Goal: Information Seeking & Learning: Check status

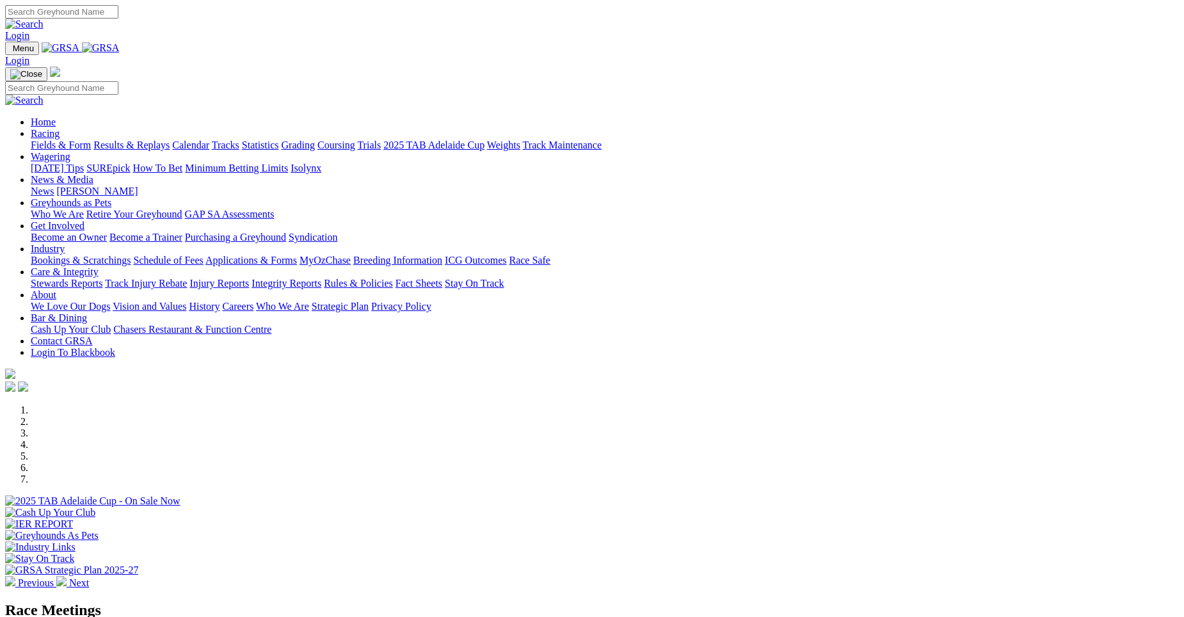
scroll to position [940, 0]
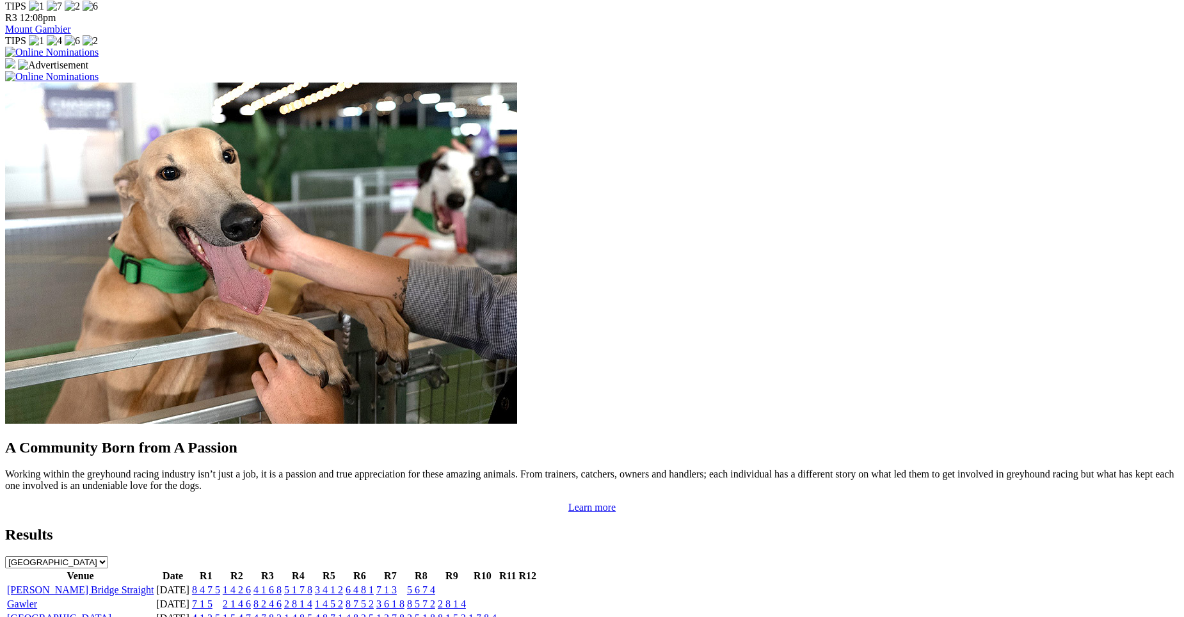
click at [220, 584] on link "8 4 7 5" at bounding box center [206, 589] width 28 height 11
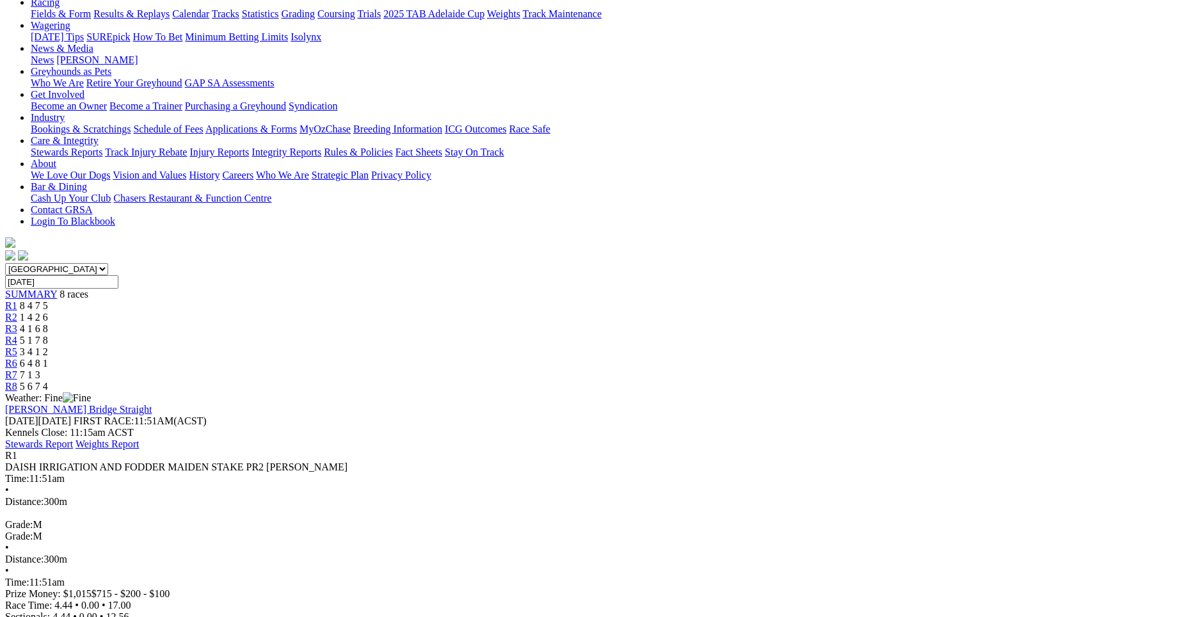
scroll to position [156, 0]
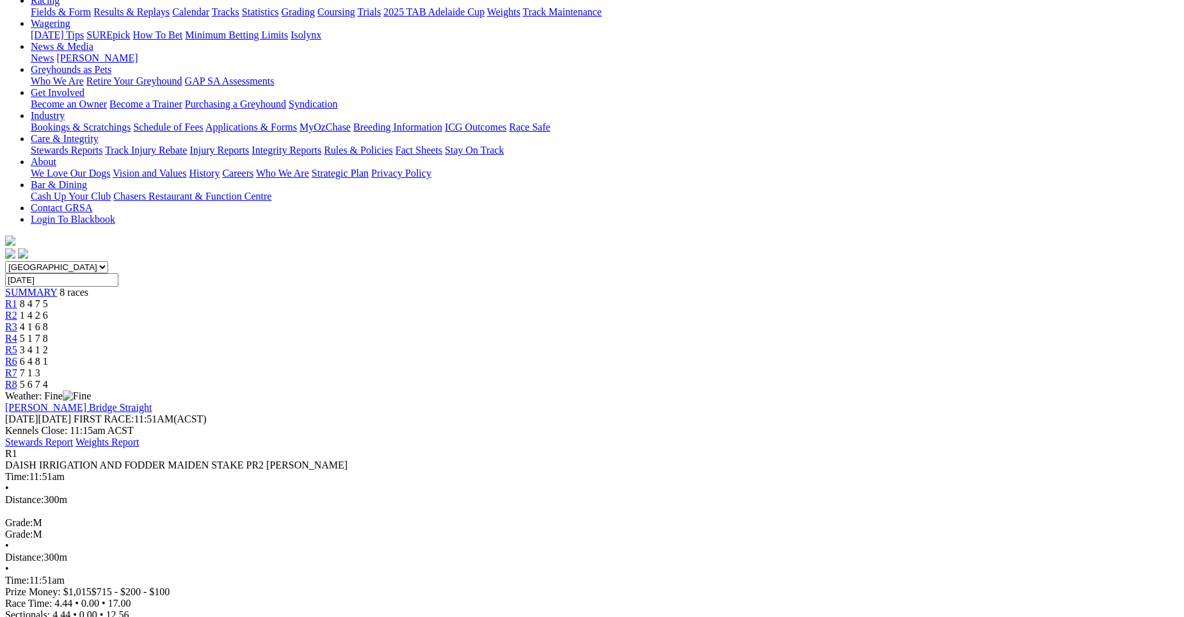
click at [17, 310] on link "R2" at bounding box center [11, 315] width 12 height 11
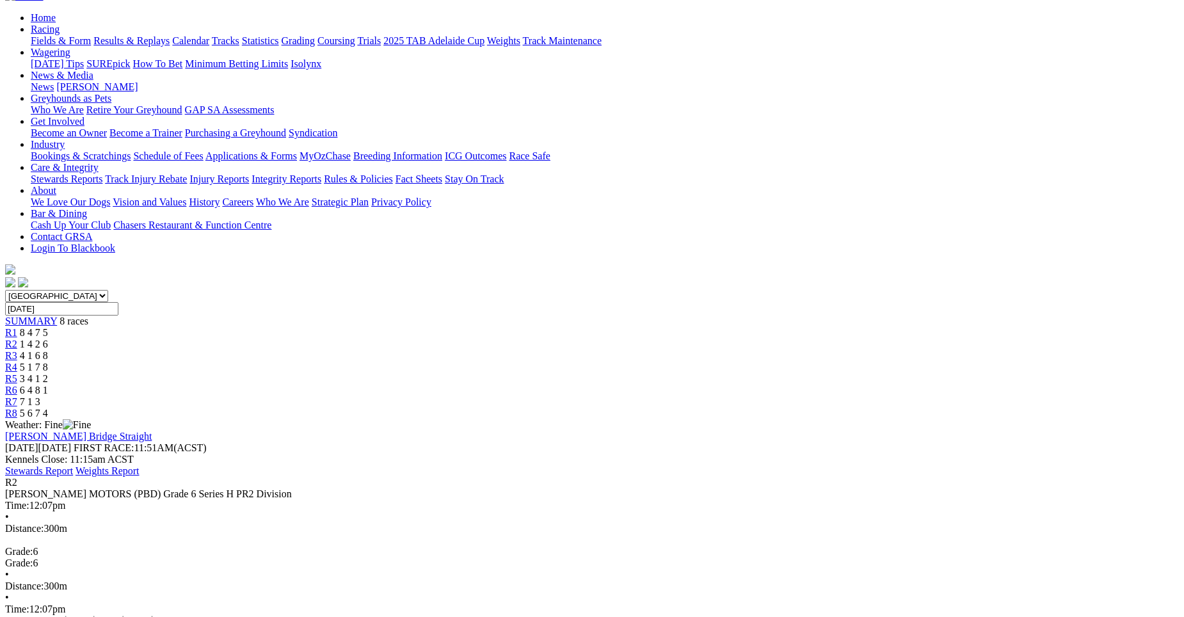
scroll to position [129, 0]
click at [48, 349] on span "4 1 6 8" at bounding box center [34, 354] width 28 height 11
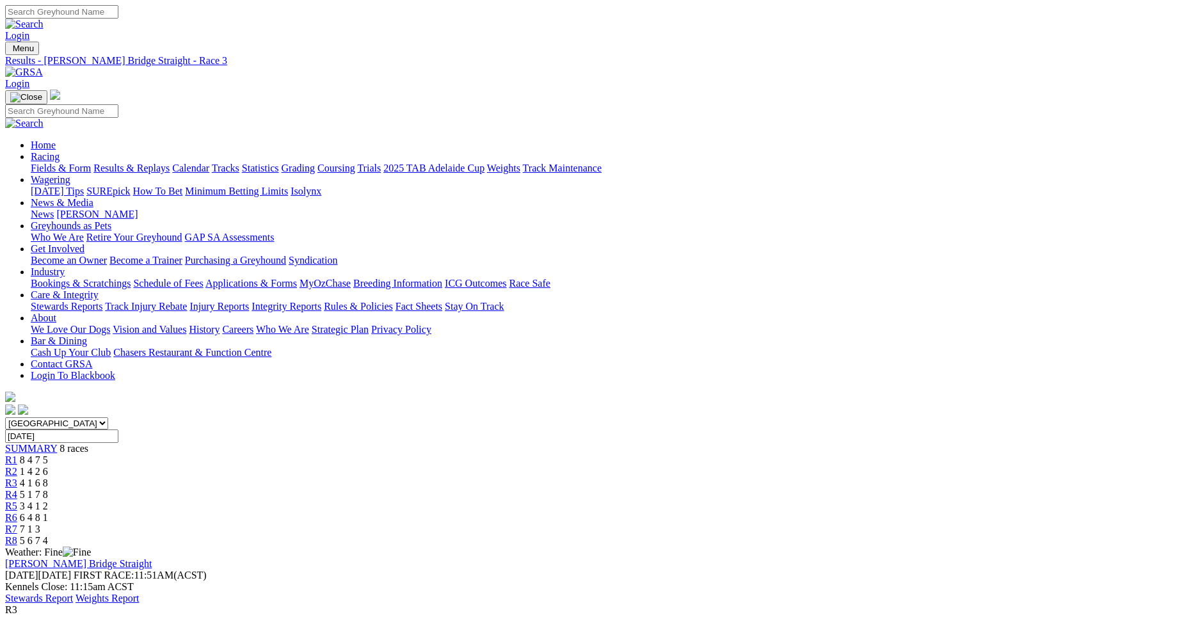
click at [48, 489] on span "5 1 7 8" at bounding box center [34, 494] width 28 height 11
drag, startPoint x: 0, startPoint y: 0, endPoint x: 1091, endPoint y: 372, distance: 1153.0
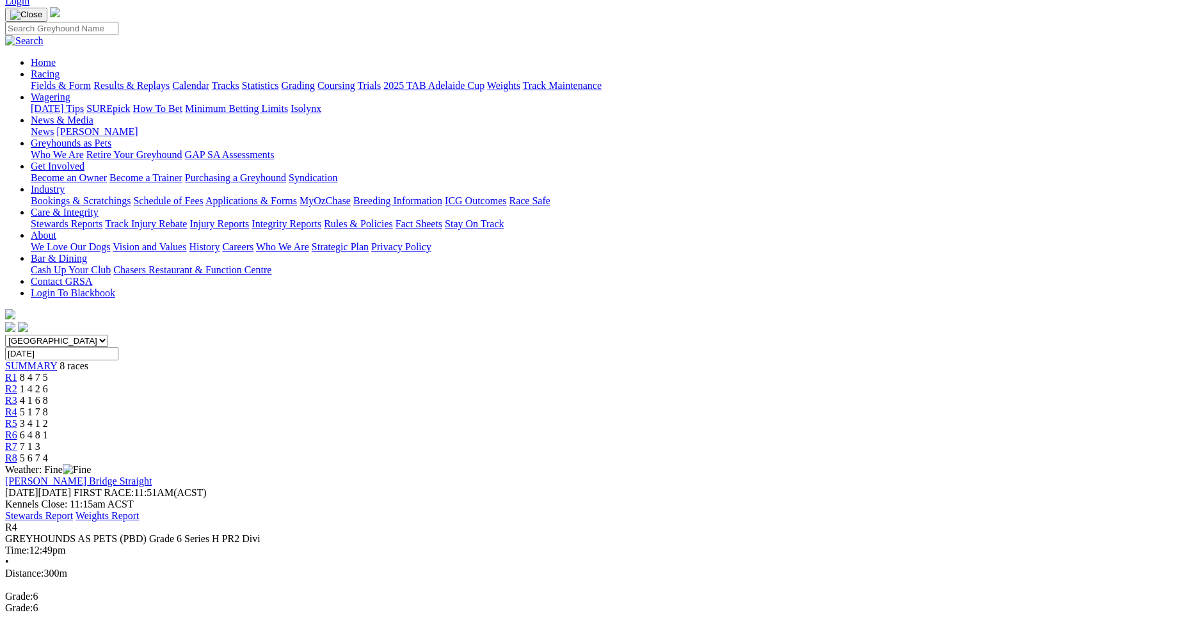
scroll to position [56, 0]
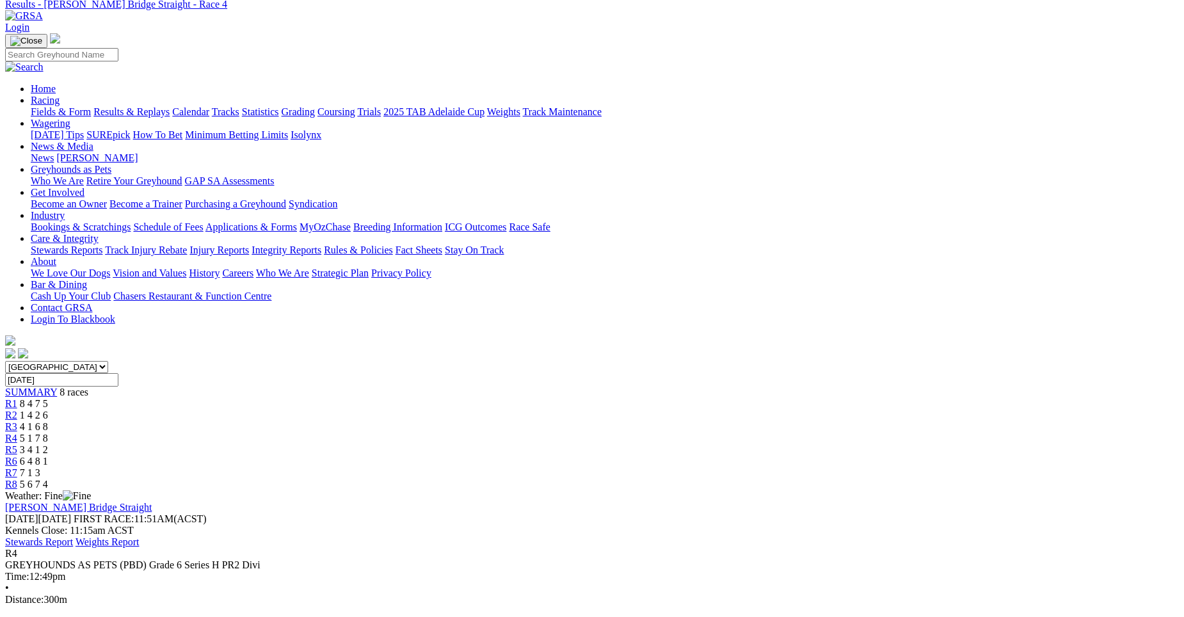
click at [692, 444] on div "R5 3 4 1 2" at bounding box center [591, 450] width 1173 height 12
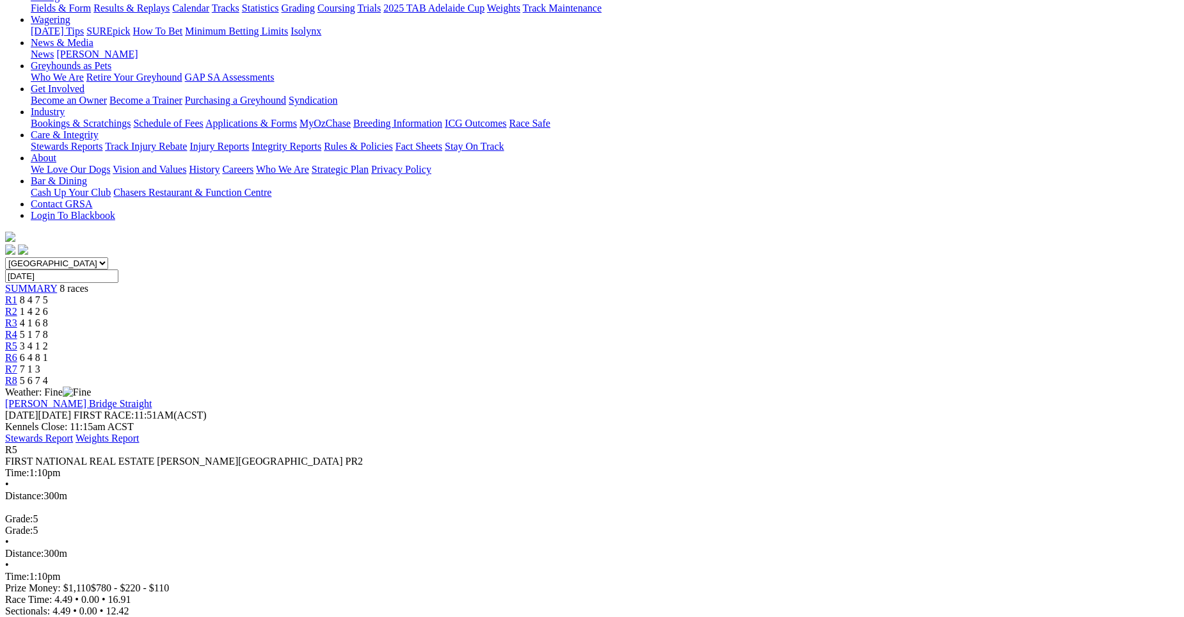
scroll to position [157, 0]
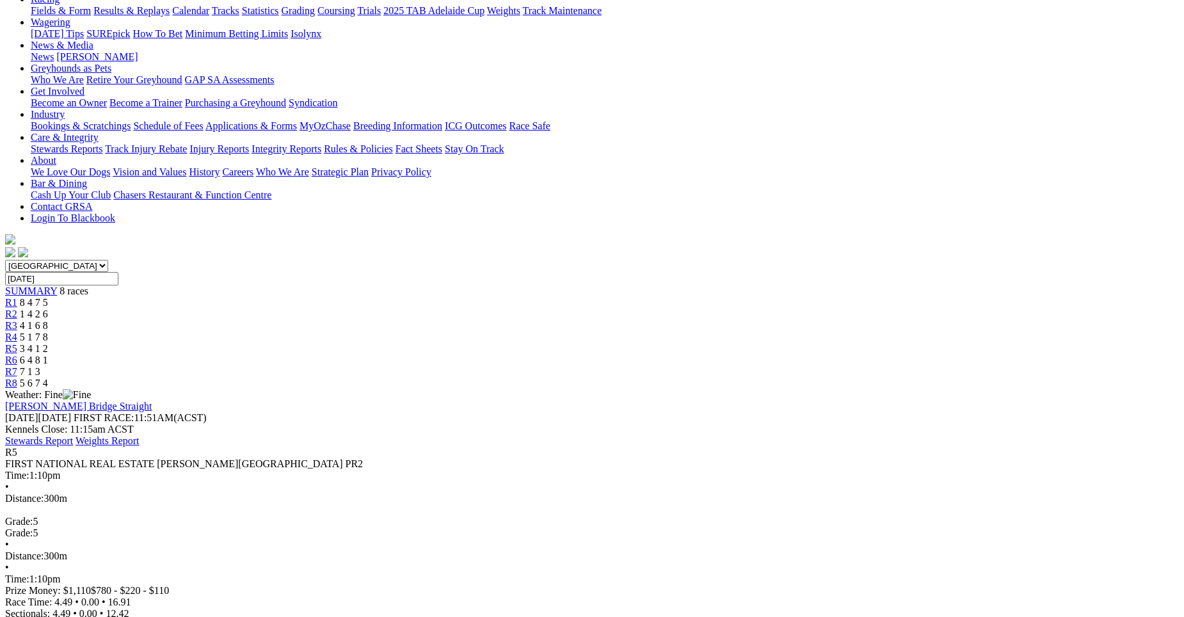
click at [48, 354] on span "6 4 8 1" at bounding box center [34, 359] width 28 height 11
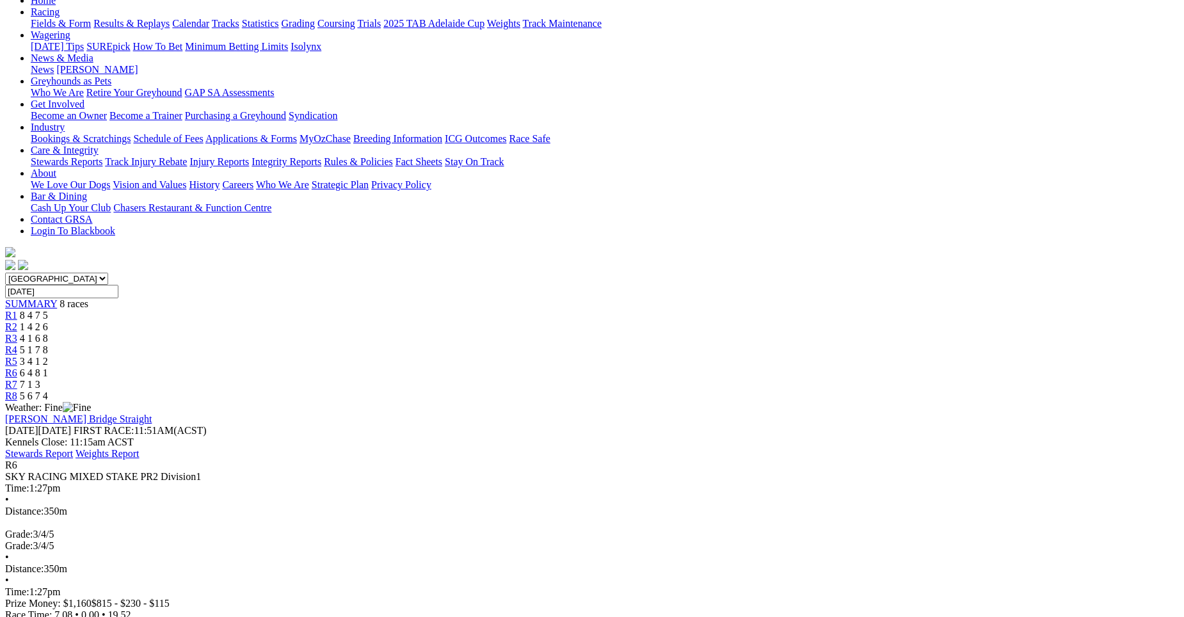
scroll to position [144, 0]
drag, startPoint x: 863, startPoint y: 49, endPoint x: 1125, endPoint y: 293, distance: 358.1
click at [40, 379] on span "7 1 3" at bounding box center [30, 384] width 20 height 11
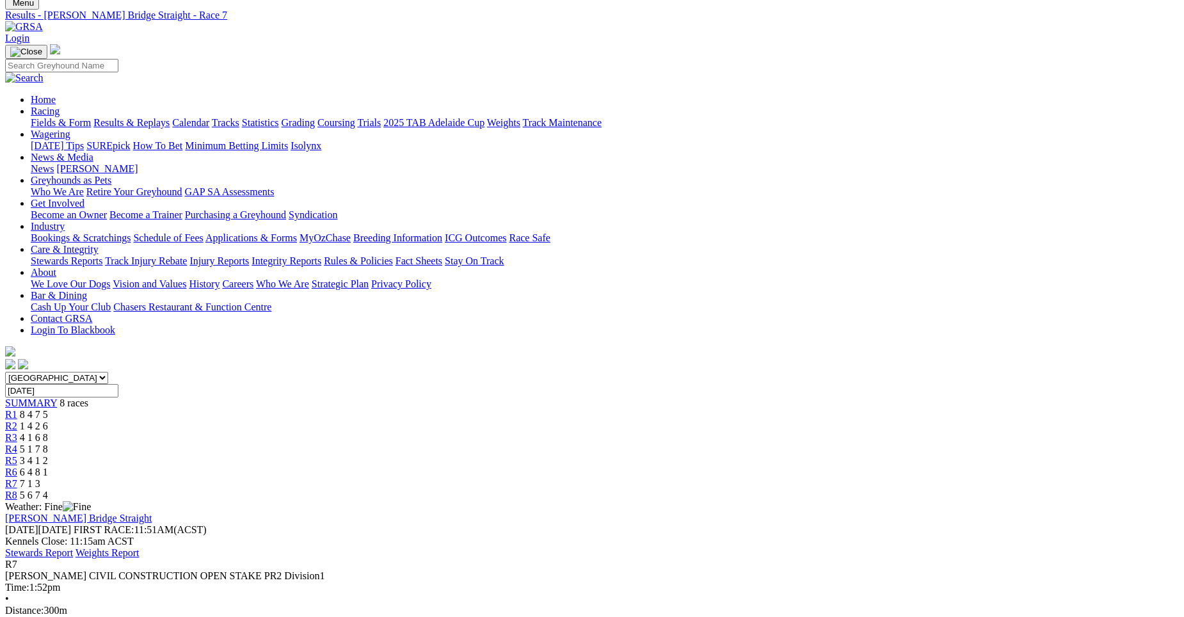
scroll to position [4, 0]
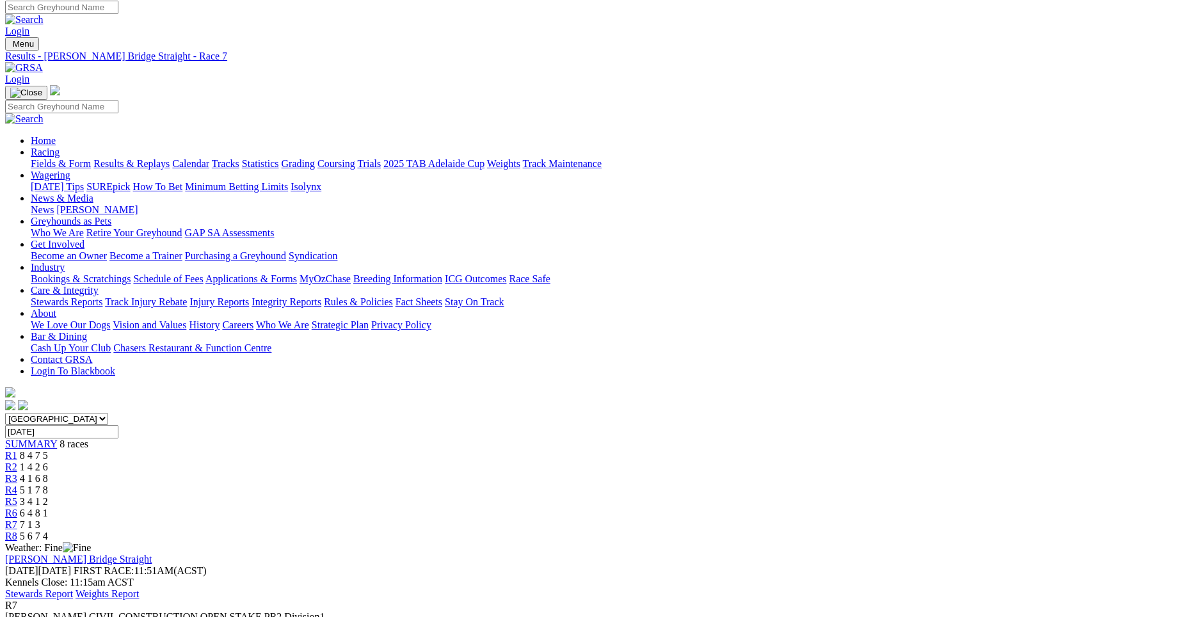
click at [48, 530] on span "5 6 7 4" at bounding box center [34, 535] width 28 height 11
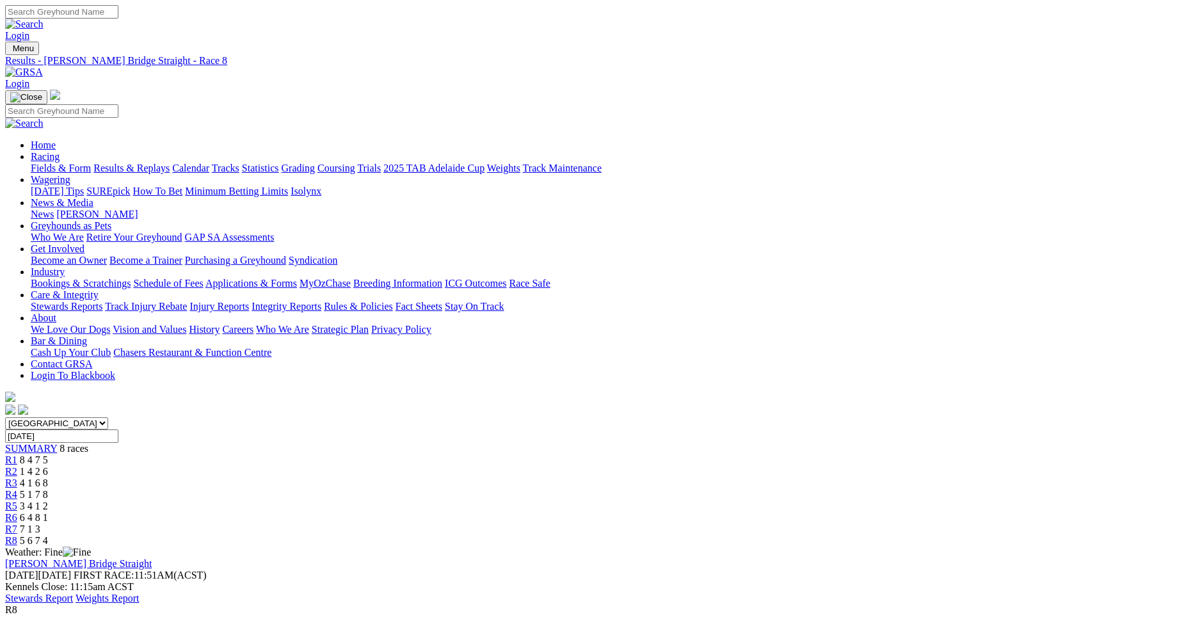
click at [40, 523] on span "7 1 3" at bounding box center [30, 528] width 20 height 11
click at [17, 512] on span "R6" at bounding box center [11, 517] width 12 height 11
